Goal: Task Accomplishment & Management: Manage account settings

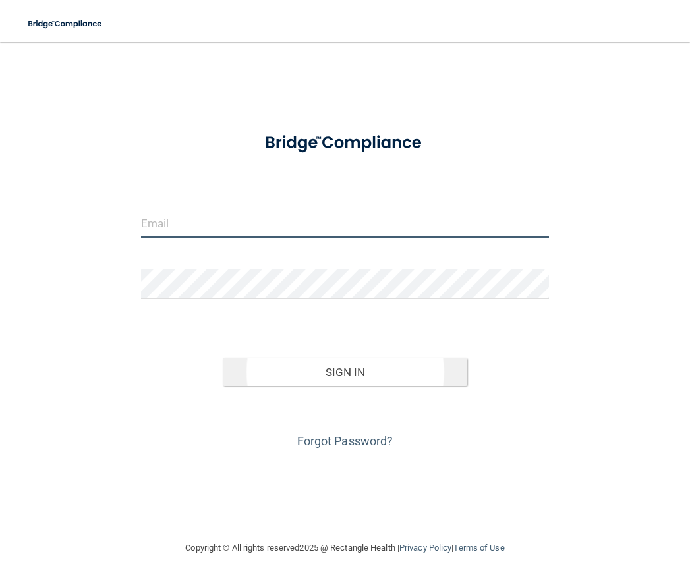
type input "[EMAIL_ADDRESS][DOMAIN_NAME]"
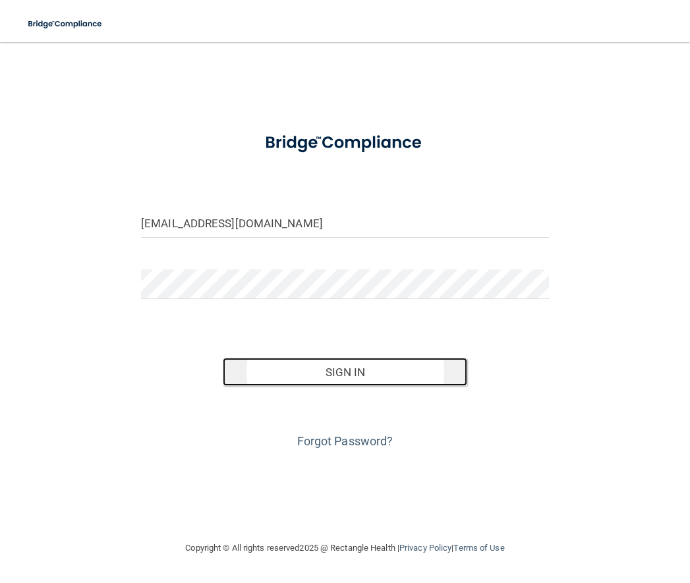
click at [306, 379] on button "Sign In" at bounding box center [345, 372] width 244 height 29
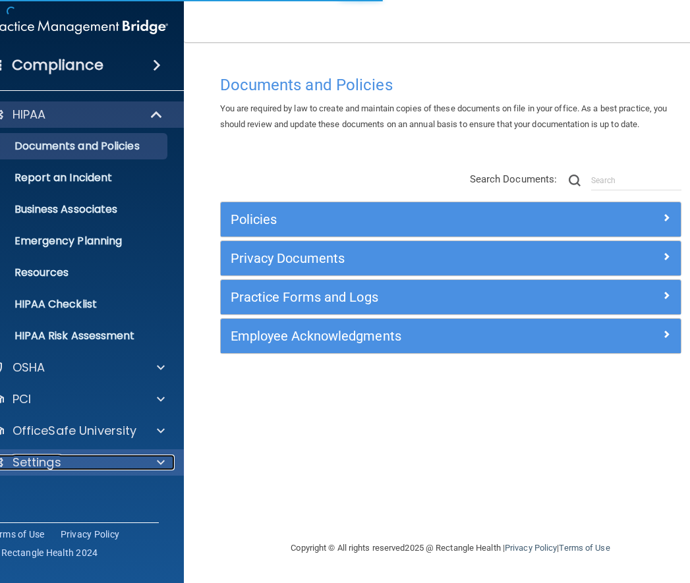
click at [144, 459] on div at bounding box center [158, 463] width 33 height 16
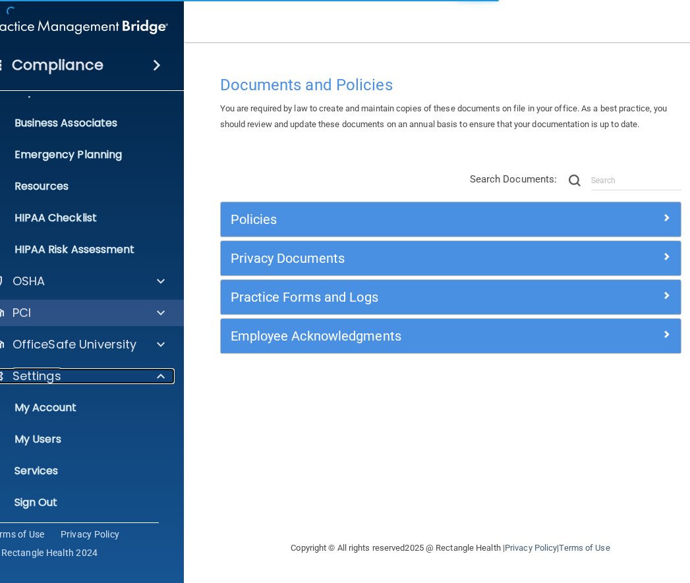
scroll to position [90, 0]
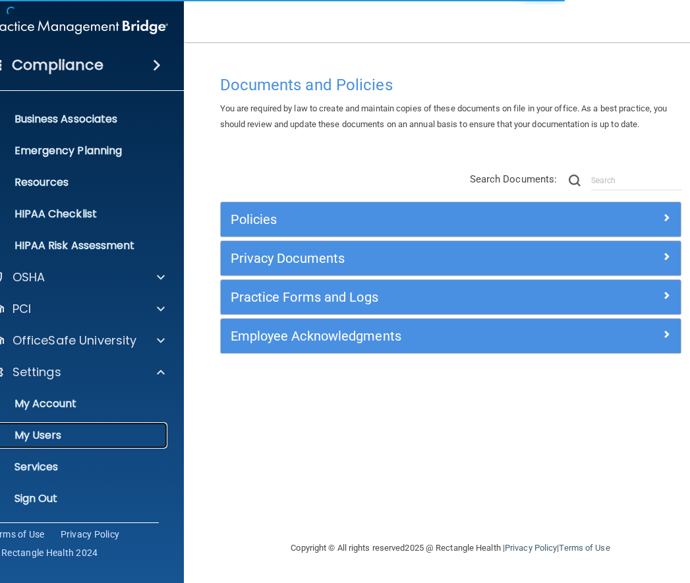
click at [105, 432] on p "My Users" at bounding box center [72, 435] width 180 height 13
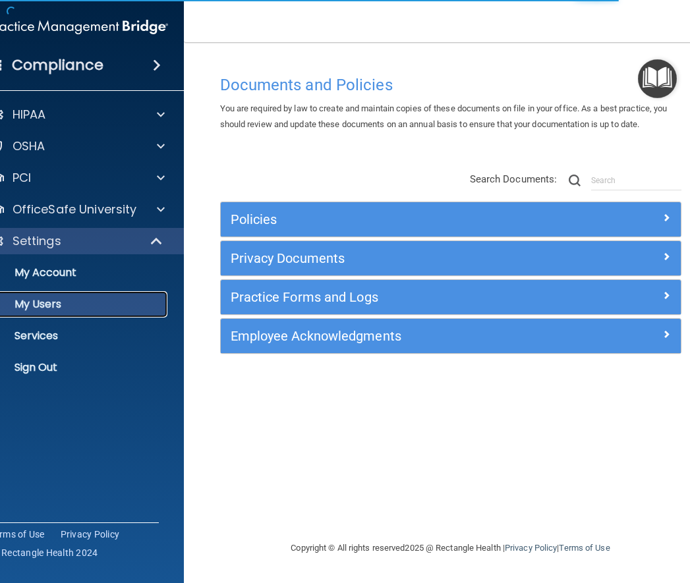
select select "20"
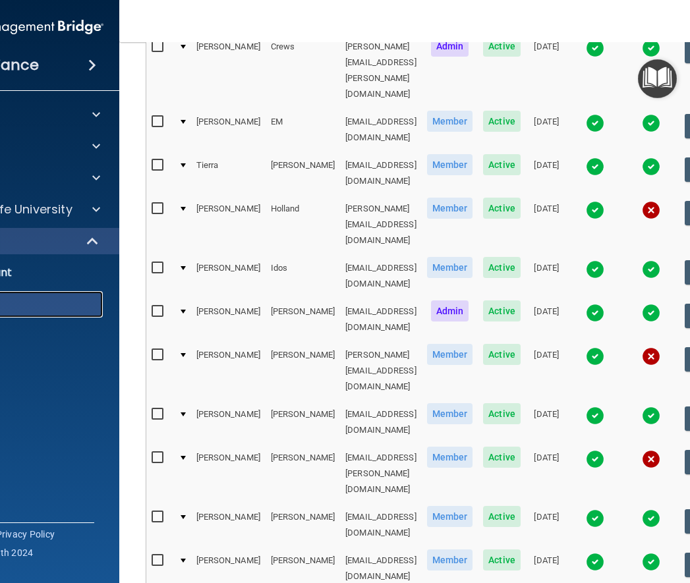
scroll to position [244, 0]
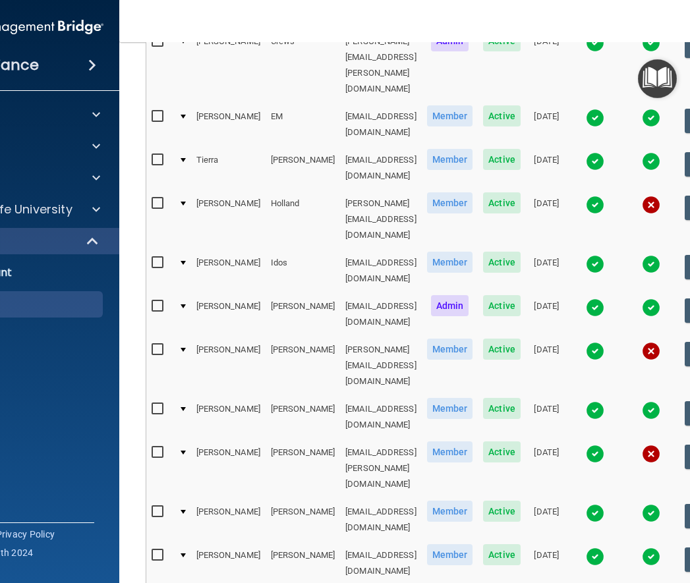
click at [578, 542] on td at bounding box center [595, 563] width 56 height 43
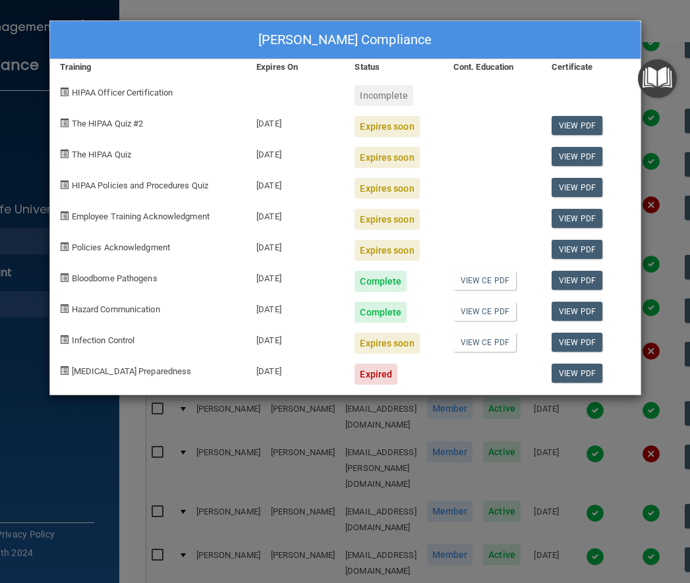
click at [177, 34] on div "[PERSON_NAME] Compliance" at bounding box center [345, 40] width 590 height 38
click at [592, 522] on div "[PERSON_NAME] Compliance Training Expires On Status Cont. Education Certificate…" at bounding box center [345, 291] width 690 height 583
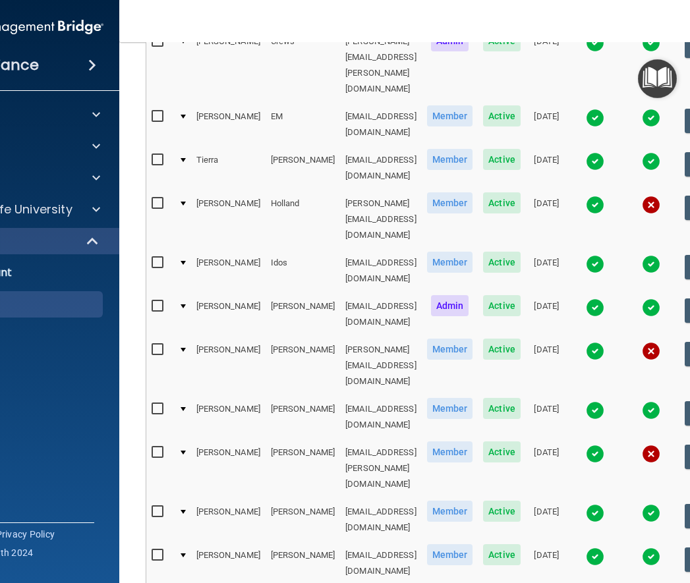
click at [152, 550] on input "checkbox" at bounding box center [159, 555] width 15 height 11
checkbox input "true"
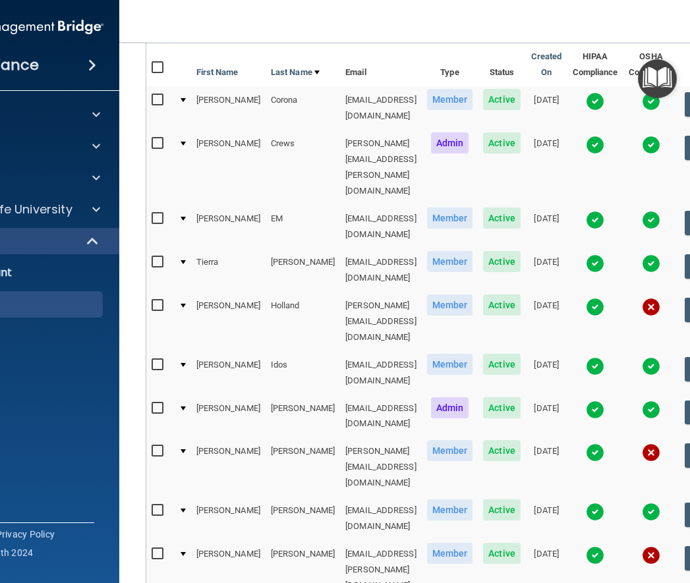
scroll to position [114, 0]
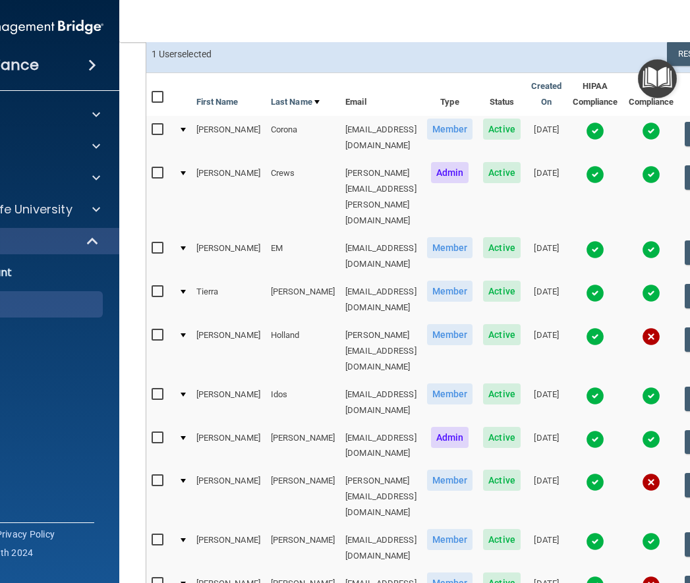
click at [152, 130] on input "checkbox" at bounding box center [159, 130] width 15 height 11
checkbox input "true"
click at [152, 330] on input "checkbox" at bounding box center [159, 335] width 15 height 11
checkbox input "true"
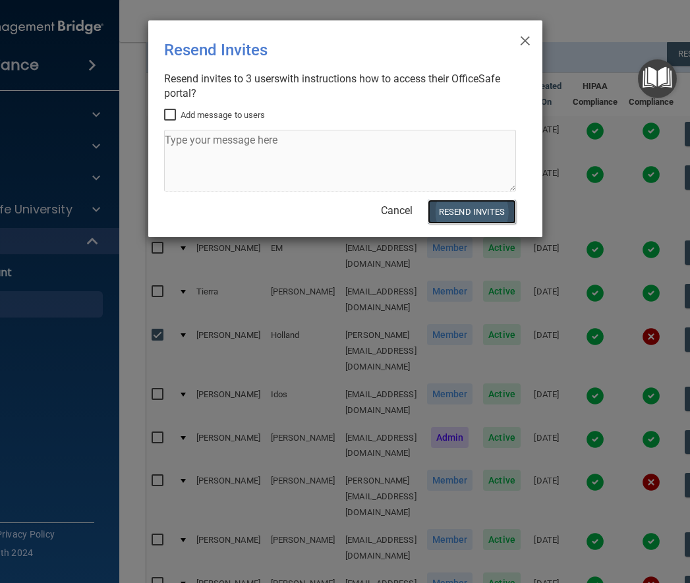
click at [495, 212] on button "Resend Invites" at bounding box center [472, 212] width 88 height 24
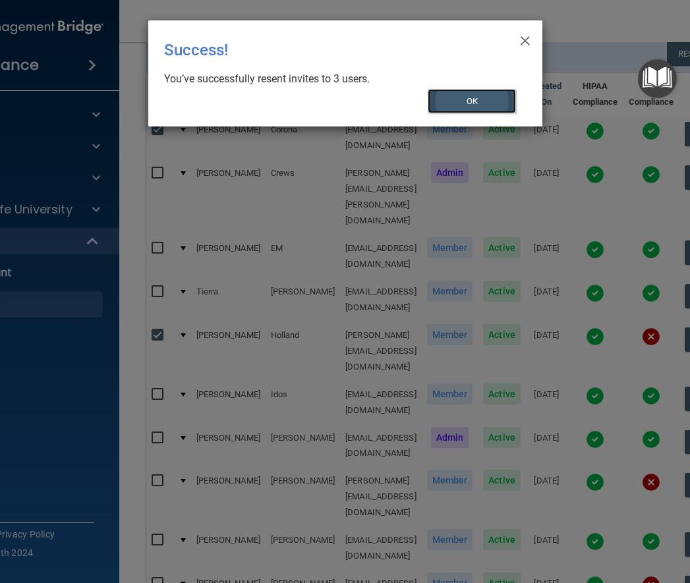
click at [477, 99] on button "OK" at bounding box center [472, 101] width 88 height 24
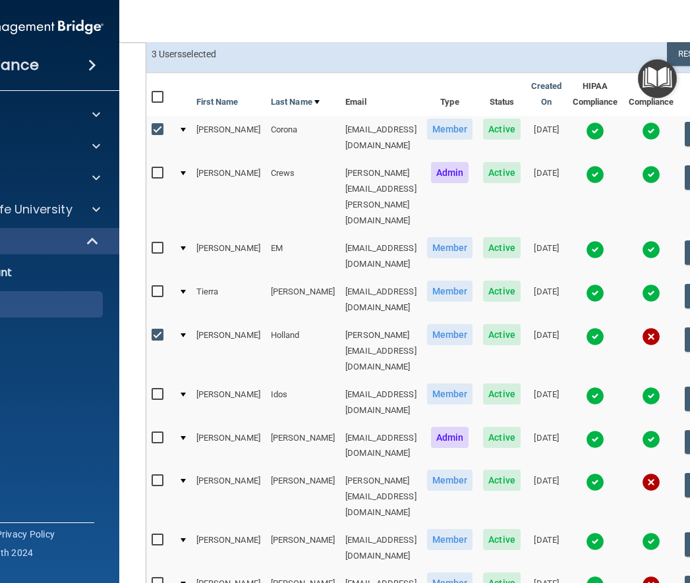
click at [586, 284] on img at bounding box center [595, 293] width 18 height 18
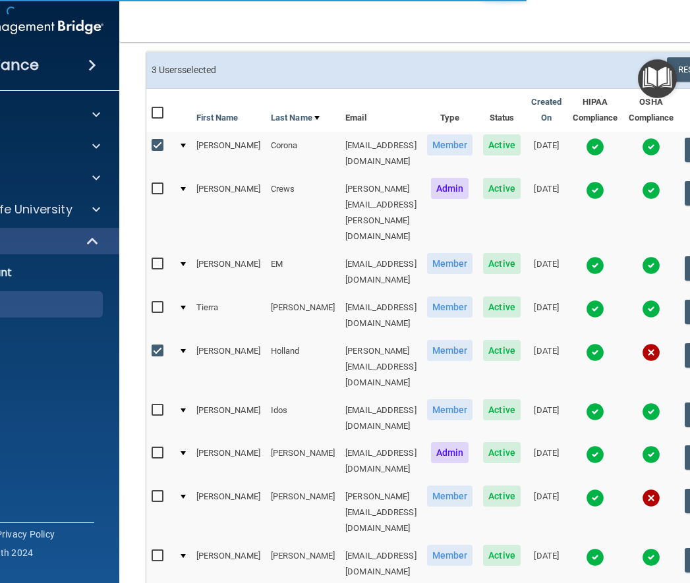
click at [590, 300] on img at bounding box center [595, 309] width 18 height 18
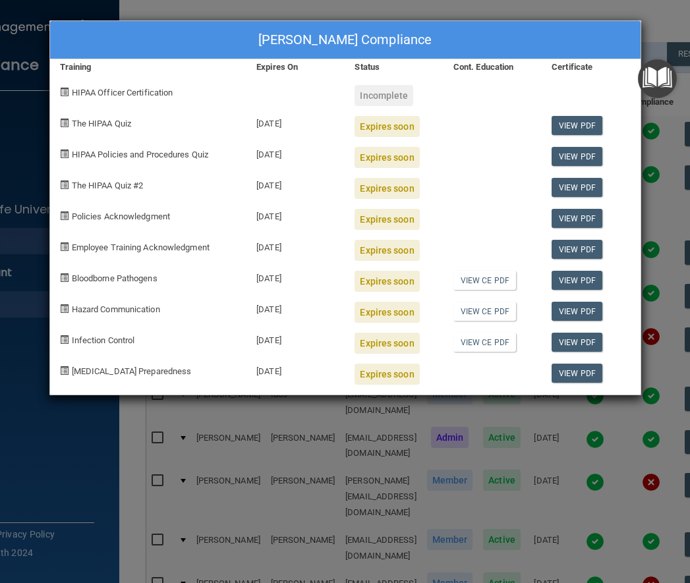
click at [34, 466] on div "[PERSON_NAME] Compliance Training Expires On Status Cont. Education Certificate…" at bounding box center [345, 291] width 690 height 583
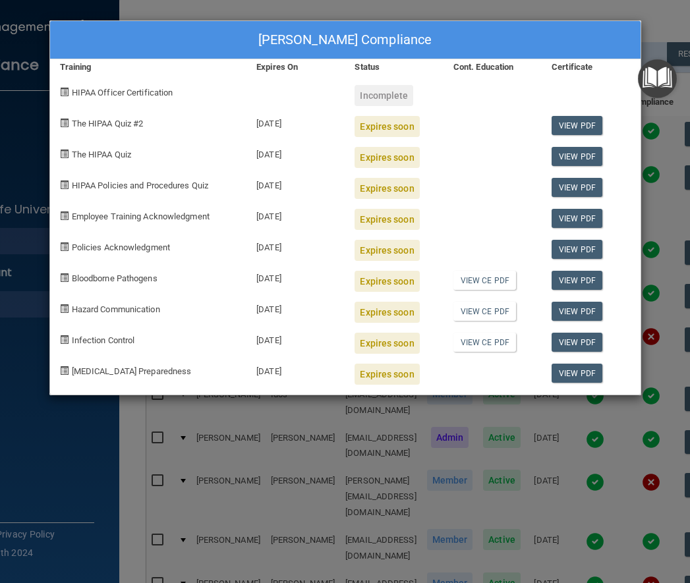
click at [67, 464] on div "[PERSON_NAME] Compliance Training Expires On Status Cont. Education Certificate…" at bounding box center [345, 291] width 690 height 583
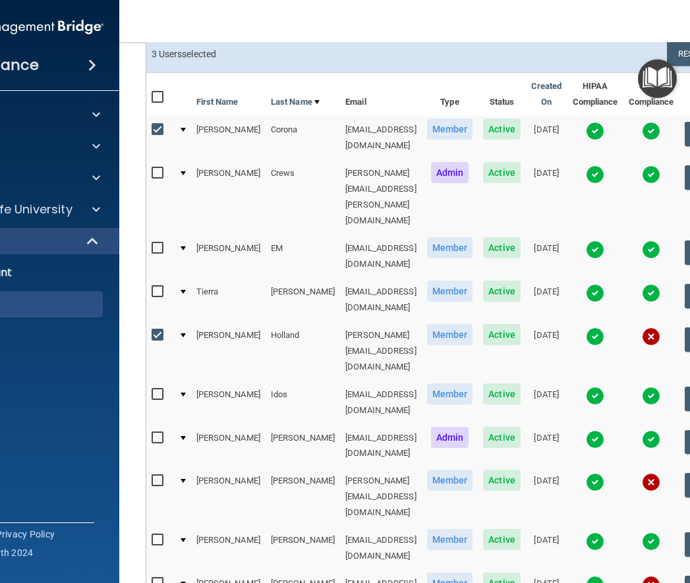
click at [152, 287] on input "checkbox" at bounding box center [159, 292] width 15 height 11
checkbox input "true"
click at [154, 330] on input "checkbox" at bounding box center [159, 335] width 15 height 11
checkbox input "false"
click at [152, 130] on input "checkbox" at bounding box center [159, 130] width 15 height 11
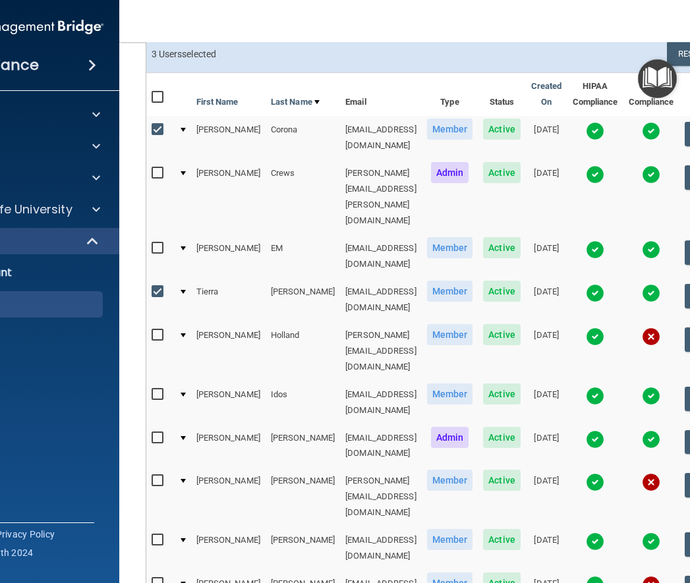
checkbox input "false"
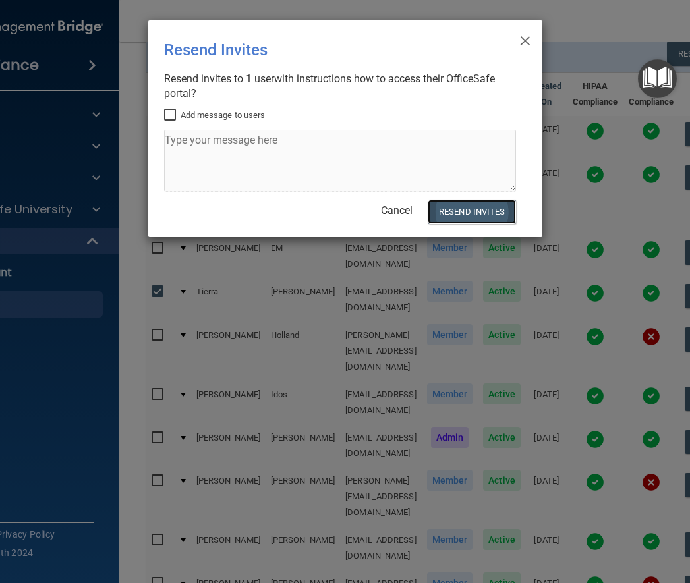
click at [482, 217] on button "Resend Invites" at bounding box center [472, 212] width 88 height 24
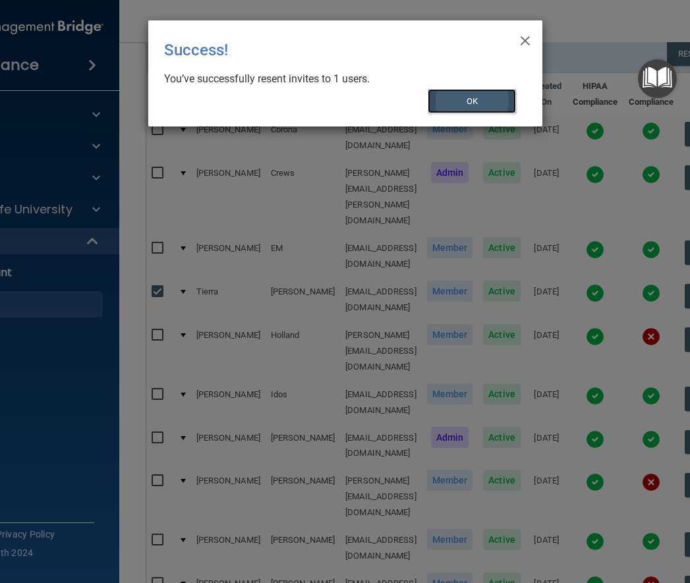
click at [476, 104] on button "OK" at bounding box center [472, 101] width 88 height 24
